Goal: Entertainment & Leisure: Consume media (video, audio)

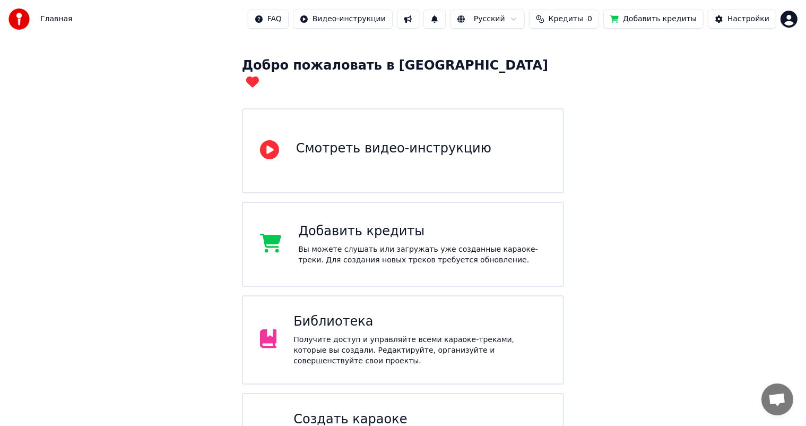
scroll to position [173, 0]
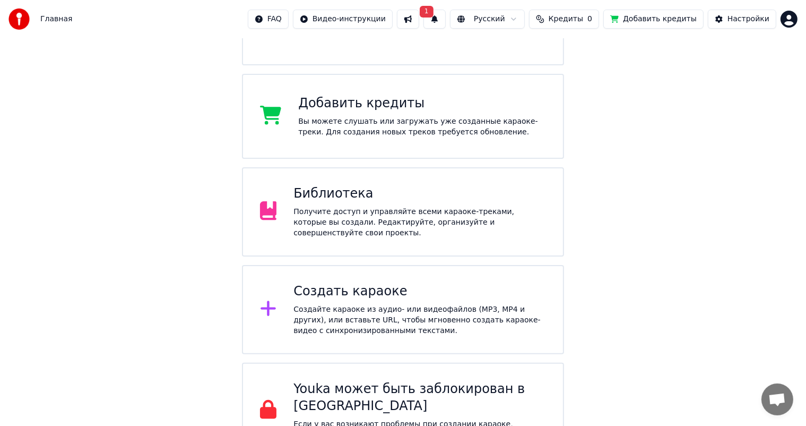
click at [416, 304] on div "Создайте караоке из аудио- или видеофайлов (MP3, MP4 и других), или вставьте UR…" at bounding box center [420, 320] width 253 height 32
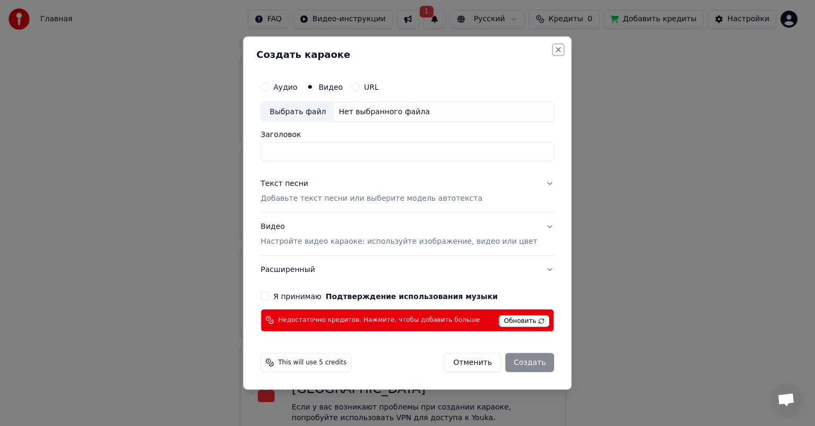
click at [555, 51] on button "Close" at bounding box center [559, 50] width 8 height 8
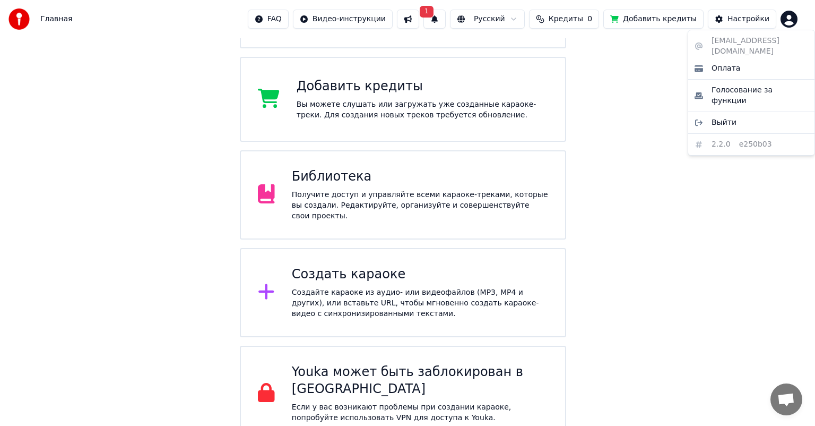
click at [787, 23] on html "Главная FAQ Видео-инструкции 1 Русский Кредиты 0 Добавить кредиты Настройки Доб…" at bounding box center [407, 134] width 815 height 614
click at [696, 163] on html "Главная FAQ Видео-инструкции 1 Русский Кредиты 0 Добавить кредиты Настройки Доб…" at bounding box center [407, 134] width 815 height 614
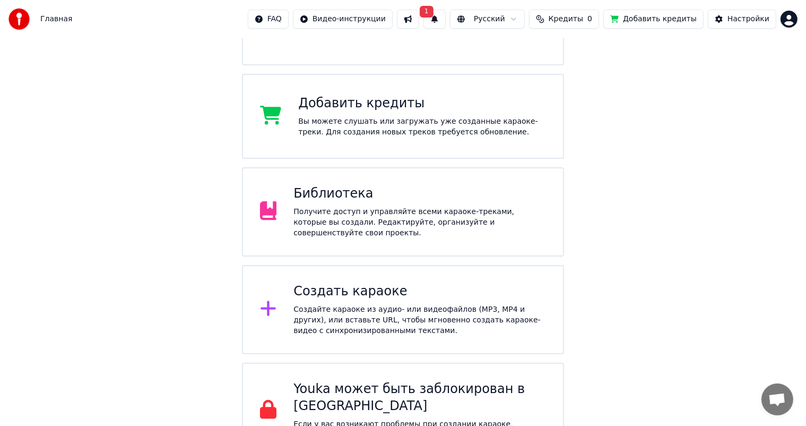
click at [376, 216] on div "Библиотека Получите доступ и управляйте всеми караоке-треками, которые вы созда…" at bounding box center [403, 211] width 323 height 89
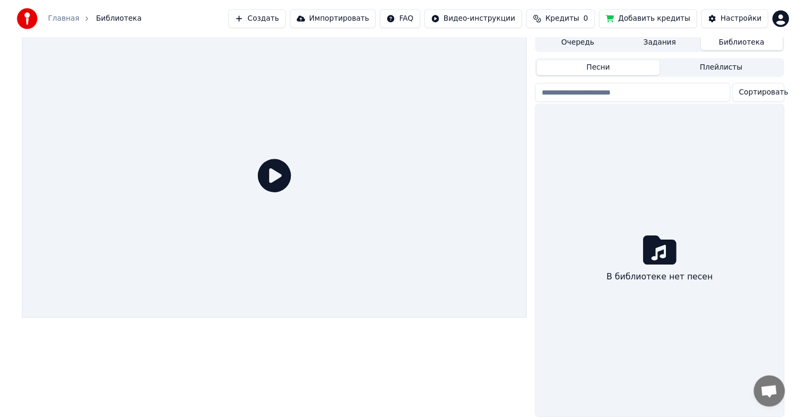
scroll to position [13, 0]
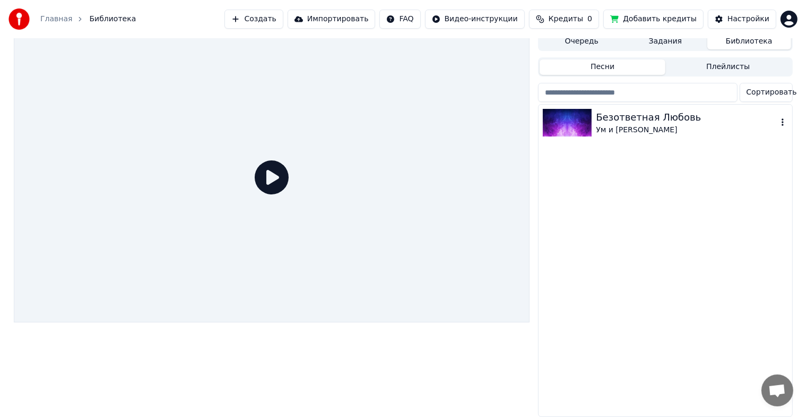
click at [603, 115] on div "Безответная Любовь" at bounding box center [686, 117] width 181 height 15
